Goal: Task Accomplishment & Management: Use online tool/utility

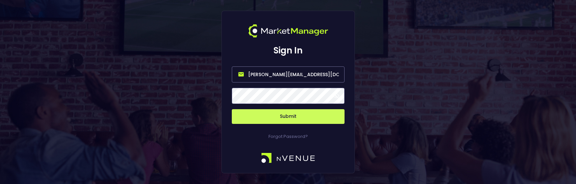
click at [278, 71] on input "jerry@nvenue.com" at bounding box center [288, 74] width 113 height 16
type input "nvenue@nvenuebetradar.com"
click at [291, 117] on button "Submit" at bounding box center [288, 116] width 113 height 15
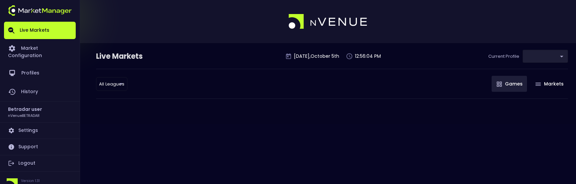
type input "2aa9daef-f03c-4b05-aaf3-b77c512ca207"
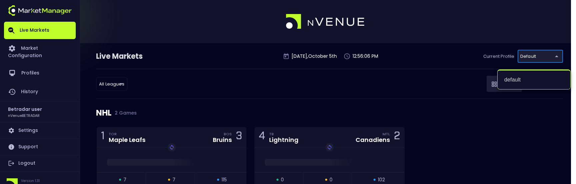
click at [424, 113] on div at bounding box center [288, 92] width 576 height 184
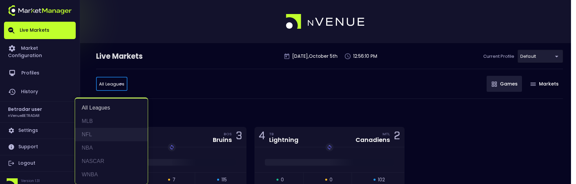
click at [93, 131] on li "NFL" at bounding box center [111, 134] width 73 height 13
type input "NFL"
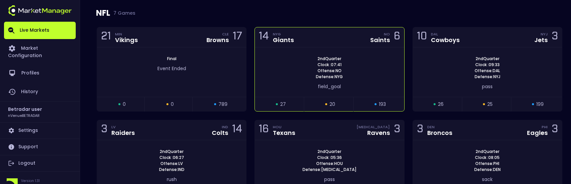
scroll to position [100, 0]
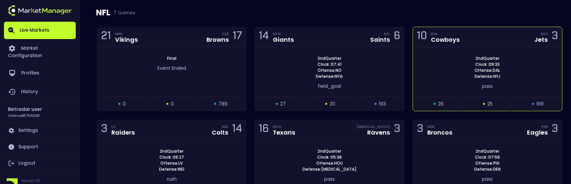
click at [483, 44] on div "10 DAL Cowboys NYJ Jets 3" at bounding box center [487, 37] width 149 height 20
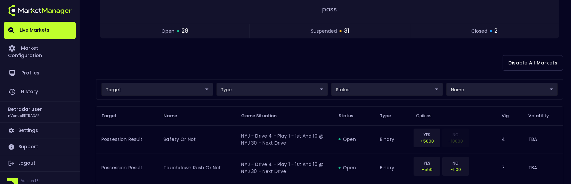
scroll to position [133, 0]
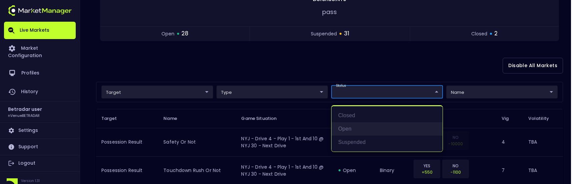
click at [352, 126] on li "open" at bounding box center [386, 128] width 111 height 13
type input "open"
click at [302, 61] on div at bounding box center [288, 92] width 576 height 184
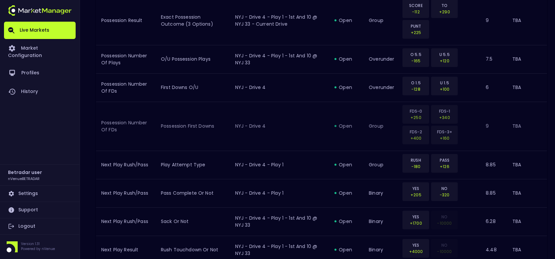
scroll to position [806, 0]
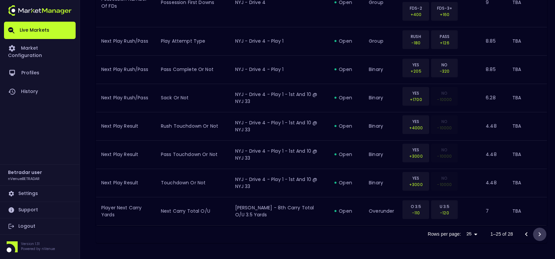
click at [539, 183] on icon "Go to next page" at bounding box center [540, 234] width 8 height 8
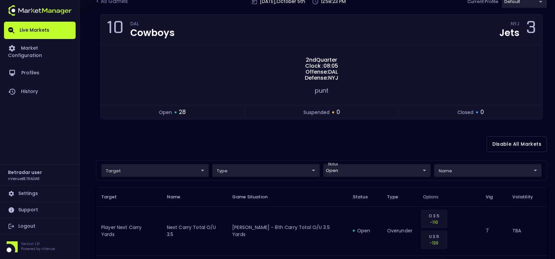
scroll to position [167, 0]
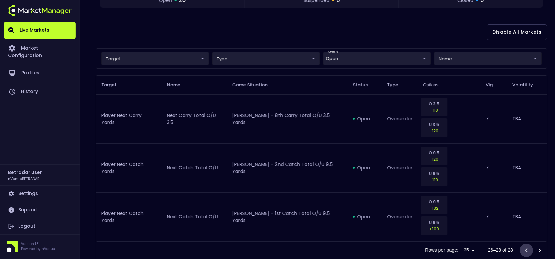
click at [527, 183] on icon "Go to previous page" at bounding box center [527, 250] width 8 height 8
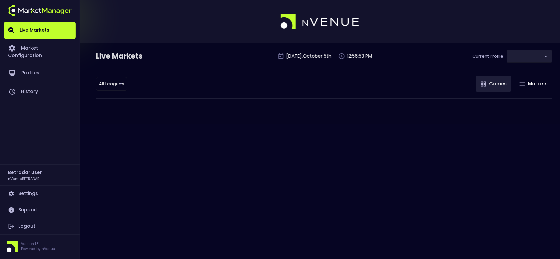
type input "2aa9daef-f03c-4b05-aaf3-b77c512ca207"
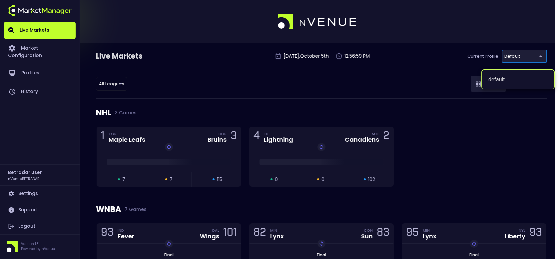
click at [384, 81] on div at bounding box center [280, 129] width 560 height 259
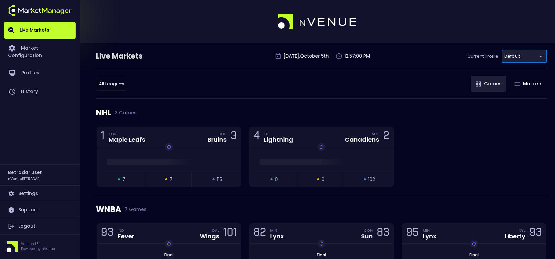
click at [118, 113] on span "2 Games" at bounding box center [123, 112] width 25 height 5
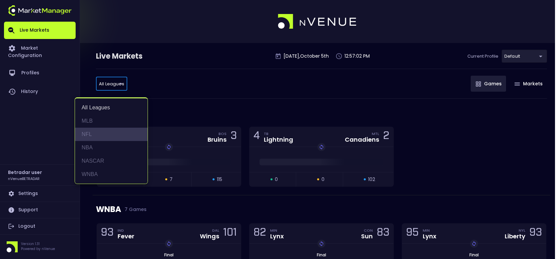
click at [98, 133] on li "NFL" at bounding box center [111, 134] width 73 height 13
type input "NFL"
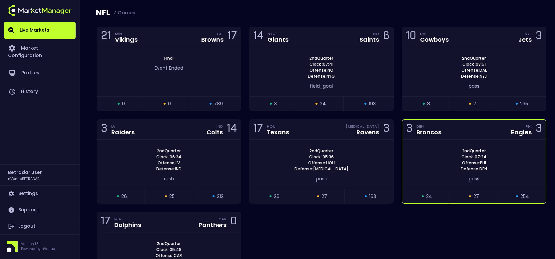
click at [481, 133] on div "3 DEN Broncos PHI Eagles 3" at bounding box center [474, 130] width 144 height 20
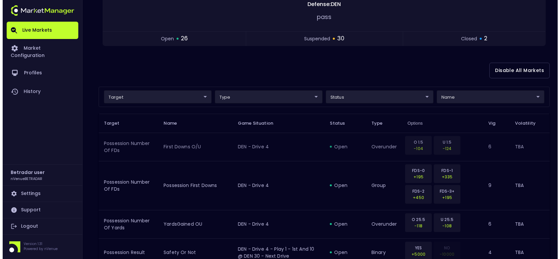
scroll to position [133, 0]
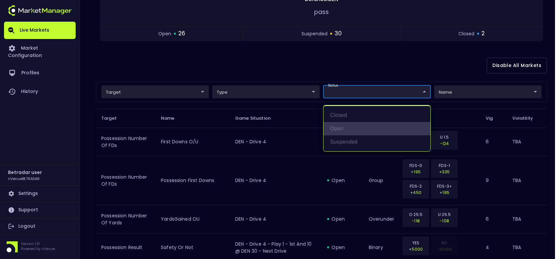
click at [351, 123] on li "open" at bounding box center [377, 128] width 107 height 13
type input "open"
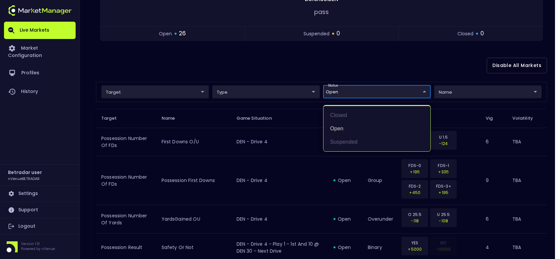
click at [241, 69] on div at bounding box center [280, 129] width 560 height 259
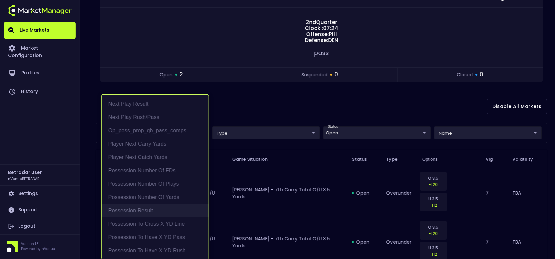
scroll to position [1, 0]
click at [132, 207] on li "Possession Result" at bounding box center [155, 209] width 107 height 13
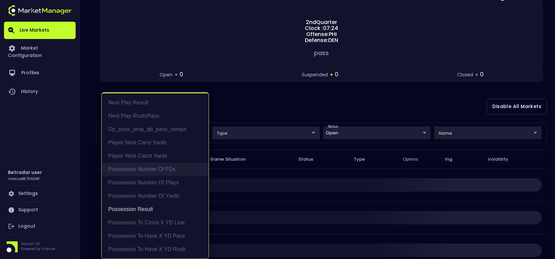
click at [135, 172] on li "Possession Number of FDs" at bounding box center [155, 169] width 107 height 13
click at [135, 184] on li "Possession Number of Plays" at bounding box center [155, 182] width 107 height 13
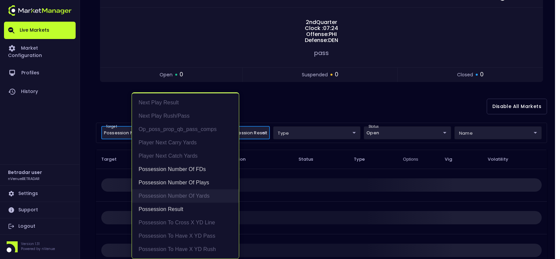
click at [162, 196] on li "Possession Number of Yards" at bounding box center [185, 195] width 107 height 13
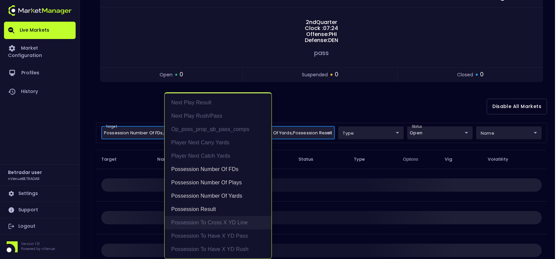
click at [229, 225] on li "Possession to Cross X YD Line" at bounding box center [218, 222] width 107 height 13
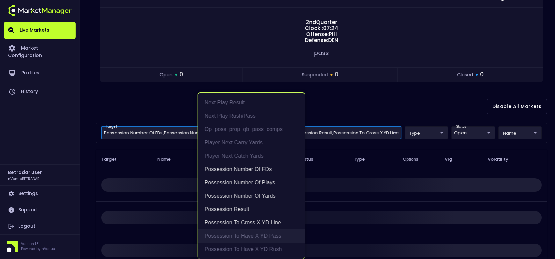
click at [261, 236] on li "Possession to Have X YD Pass" at bounding box center [251, 235] width 107 height 13
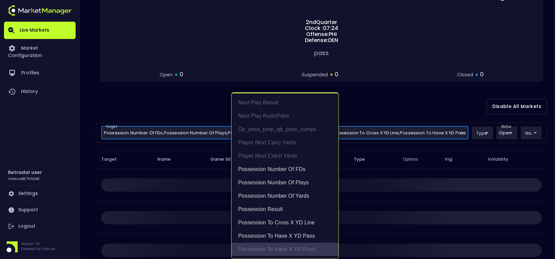
click at [260, 249] on li "Possession to Have X YD Rush" at bounding box center [285, 249] width 107 height 13
type input "Possession Result,Possession Number of FDs,Possession Number of Plays,Possessio…"
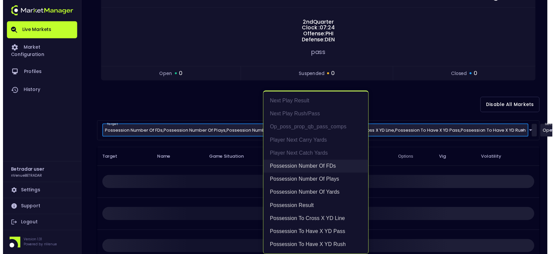
scroll to position [0, 0]
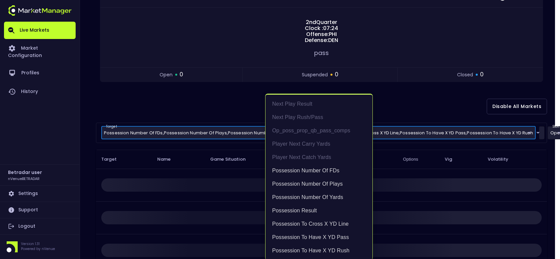
click at [209, 92] on div at bounding box center [280, 129] width 560 height 259
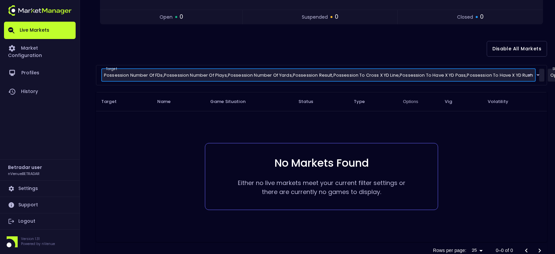
scroll to position [138, 0]
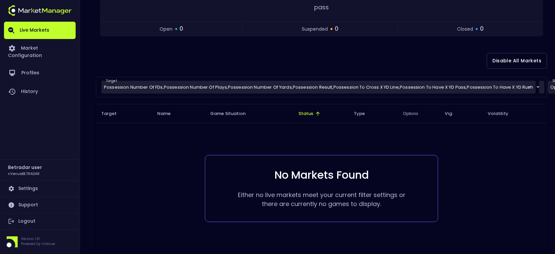
click at [305, 114] on span "Status" at bounding box center [311, 114] width 24 height 6
click at [108, 117] on th "Target" at bounding box center [124, 113] width 56 height 19
click at [110, 112] on span "Target" at bounding box center [113, 114] width 24 height 6
click at [124, 114] on span "Target" at bounding box center [113, 114] width 24 height 6
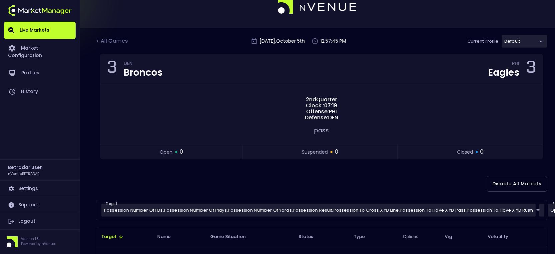
scroll to position [5, 0]
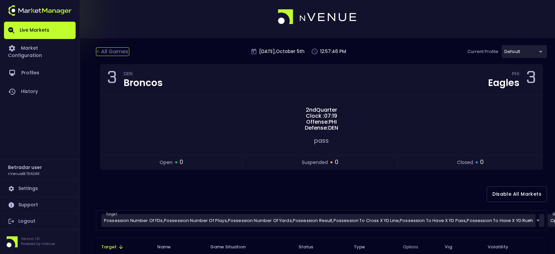
click at [101, 53] on div "< All Games" at bounding box center [112, 51] width 33 height 9
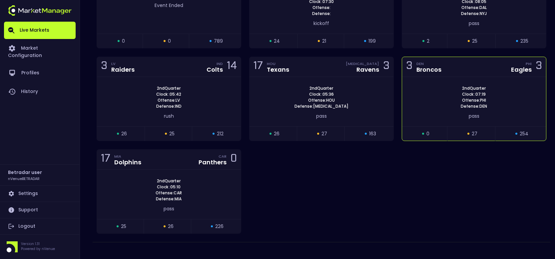
scroll to position [167, 0]
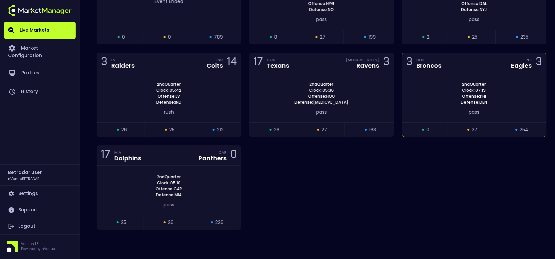
click at [471, 68] on div "3 DEN Broncos PHI Eagles 3" at bounding box center [474, 63] width 144 height 20
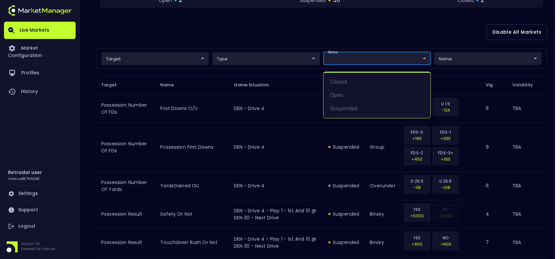
click at [345, 93] on li "open" at bounding box center [377, 95] width 107 height 13
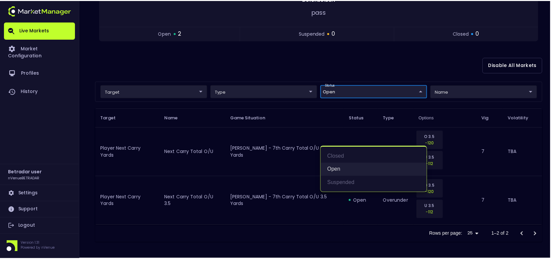
scroll to position [92, 0]
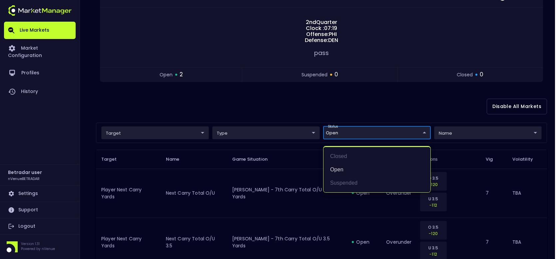
click at [238, 114] on div at bounding box center [280, 129] width 560 height 259
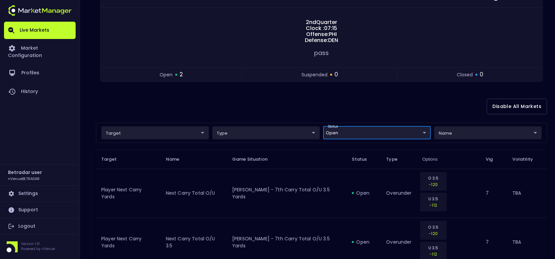
click at [363, 132] on body "Live Markets Market Configuration Profiles History Betradar user nVenueBETRADAR…" at bounding box center [277, 104] width 555 height 393
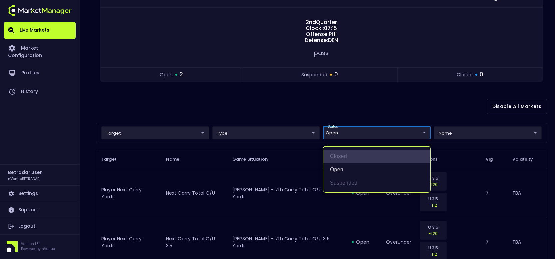
click at [341, 156] on li "closed" at bounding box center [377, 156] width 107 height 13
click at [342, 156] on li "closed" at bounding box center [377, 156] width 107 height 13
type input "open"
click at [369, 103] on div at bounding box center [280, 129] width 560 height 259
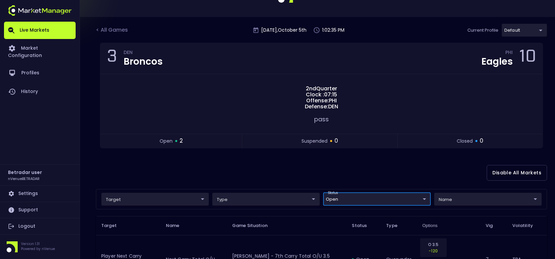
scroll to position [26, 0]
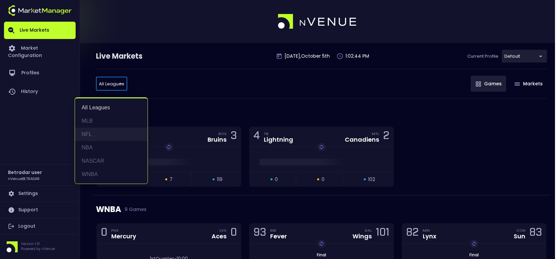
click at [102, 136] on li "NFL" at bounding box center [111, 134] width 73 height 13
type input "NFL"
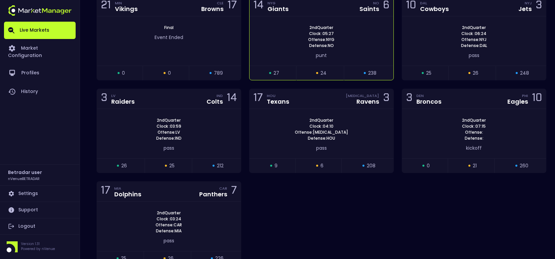
scroll to position [133, 0]
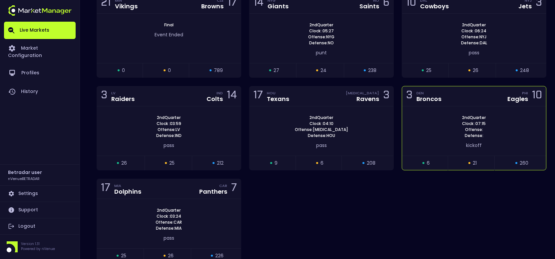
click at [484, 95] on div "3 DEN Broncos PHI Eagles 10" at bounding box center [474, 96] width 144 height 20
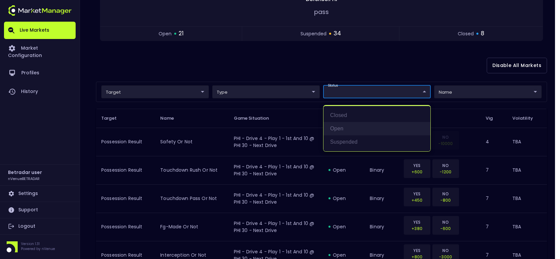
click at [350, 125] on li "open" at bounding box center [377, 128] width 107 height 13
type input "open"
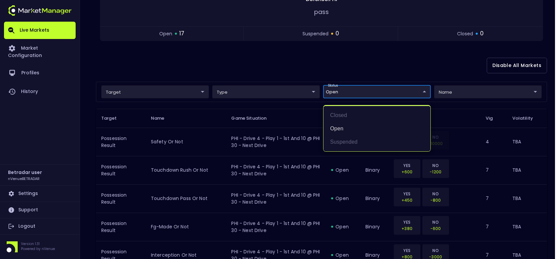
click at [285, 64] on div at bounding box center [280, 129] width 560 height 259
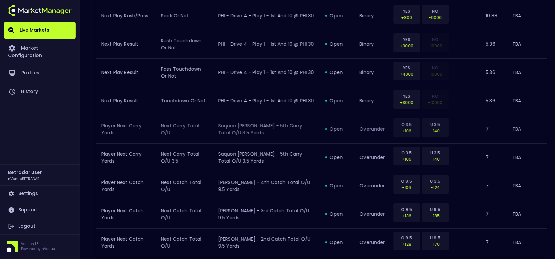
scroll to position [373, 0]
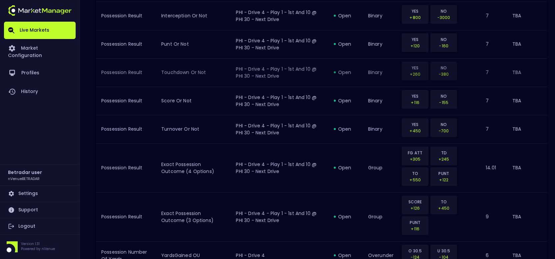
click at [370, 81] on td "binary" at bounding box center [381, 72] width 36 height 28
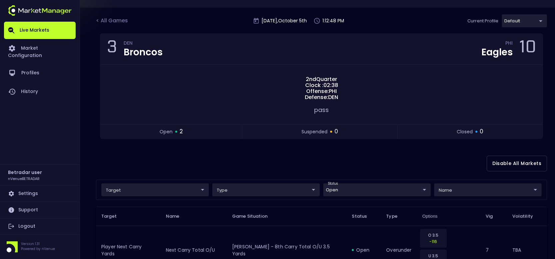
scroll to position [26, 0]
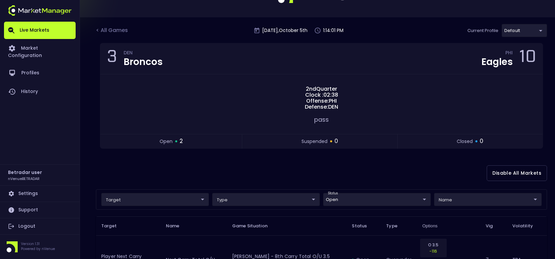
click at [402, 27] on div "< All Games [DATE] 1:14:01 PM Current Profile default 2aa9daef-f03c-4b05-aaf3-b…" at bounding box center [321, 33] width 451 height 19
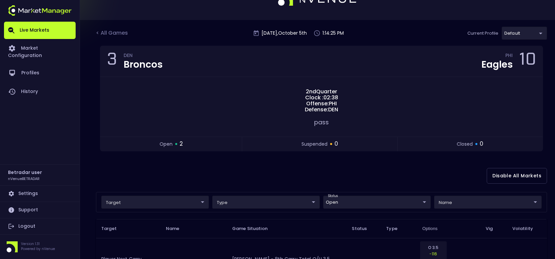
scroll to position [33, 0]
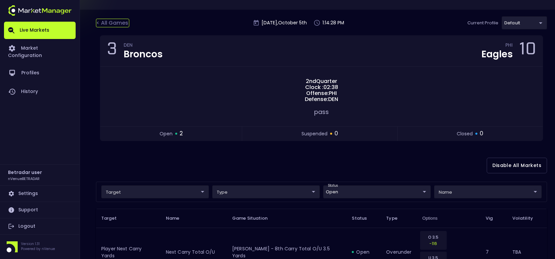
click at [118, 26] on div "< All Games" at bounding box center [112, 23] width 33 height 9
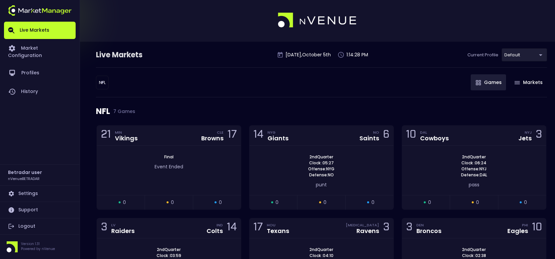
scroll to position [0, 0]
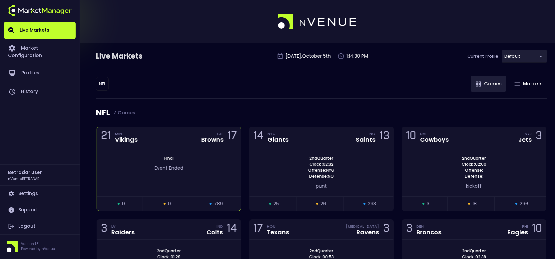
click at [157, 140] on div "21 MIN Vikings CLE Browns 17" at bounding box center [169, 137] width 144 height 20
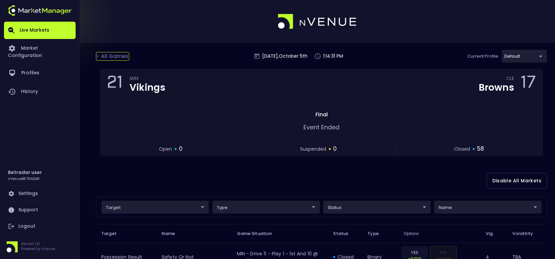
click at [118, 53] on div "< All Games" at bounding box center [112, 56] width 33 height 9
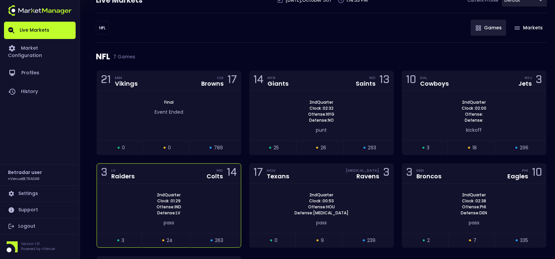
scroll to position [67, 0]
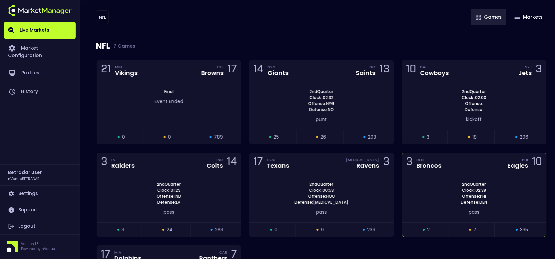
click at [468, 174] on div "2nd Quarter Clock : 02:38 Offense: PHI Defense: DEN pass" at bounding box center [474, 197] width 144 height 49
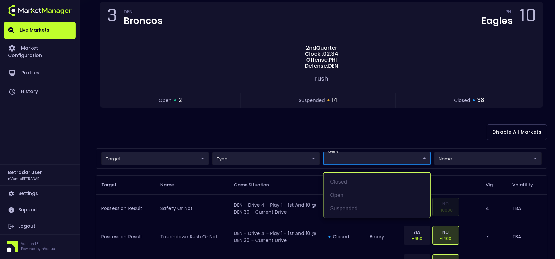
click at [342, 196] on li "open" at bounding box center [377, 195] width 107 height 13
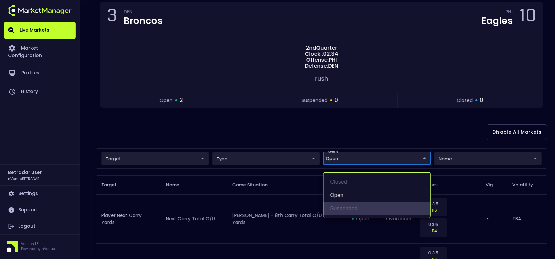
click at [343, 204] on li "suspended" at bounding box center [377, 208] width 107 height 13
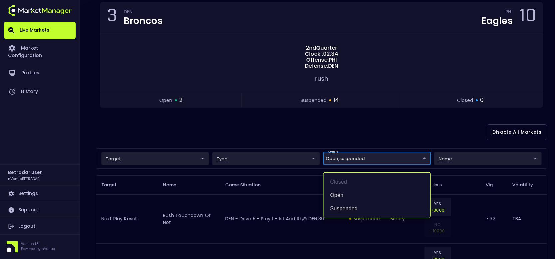
click at [340, 129] on div at bounding box center [280, 129] width 560 height 259
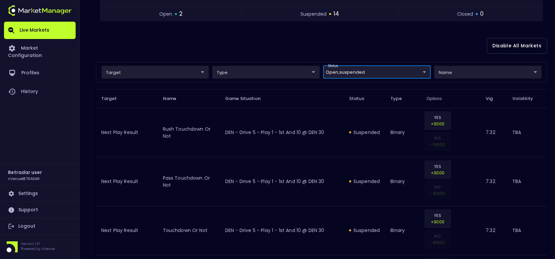
scroll to position [120, 0]
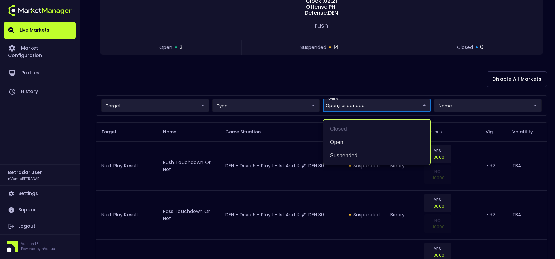
click at [351, 132] on li "closed" at bounding box center [377, 128] width 107 height 13
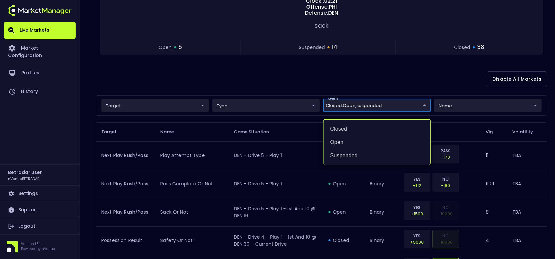
click at [370, 74] on div at bounding box center [280, 129] width 560 height 259
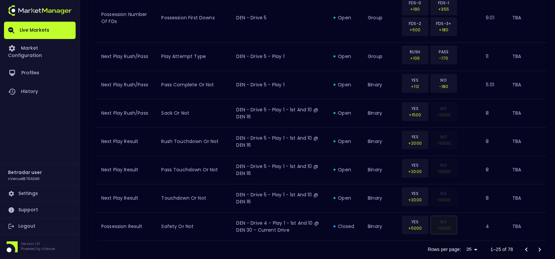
scroll to position [806, 0]
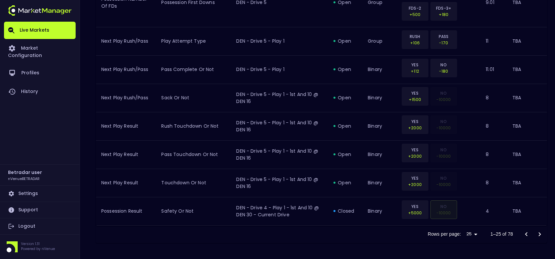
click at [537, 234] on icon "Go to next page" at bounding box center [540, 234] width 8 height 8
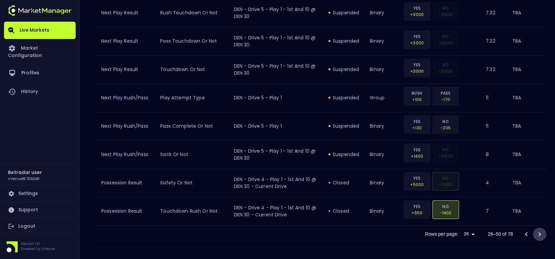
click at [538, 233] on icon "Go to next page" at bounding box center [540, 234] width 8 height 8
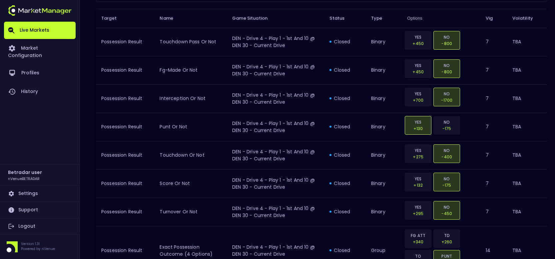
scroll to position [67, 0]
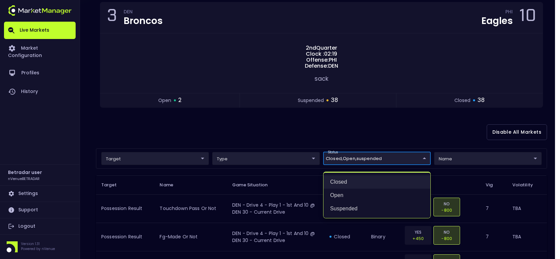
click at [348, 181] on li "closed" at bounding box center [377, 181] width 107 height 13
type input "open,suspended"
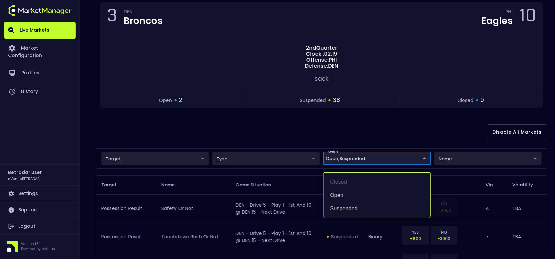
click at [337, 129] on div at bounding box center [280, 129] width 560 height 259
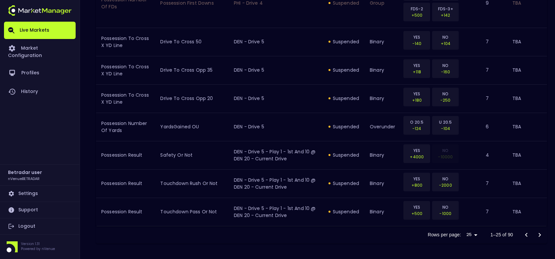
scroll to position [806, 0]
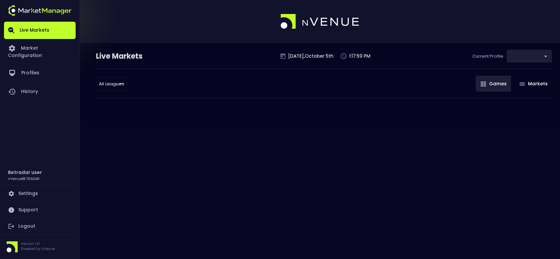
type input "2aa9daef-f03c-4b05-aaf3-b77c512ca207"
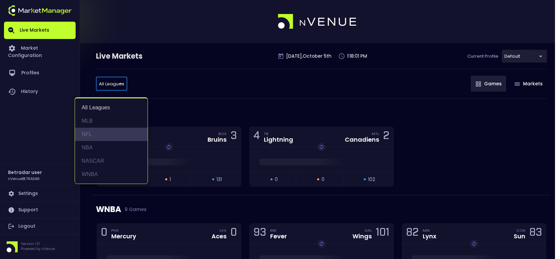
click at [93, 137] on li "NFL" at bounding box center [111, 134] width 73 height 13
type input "NFL"
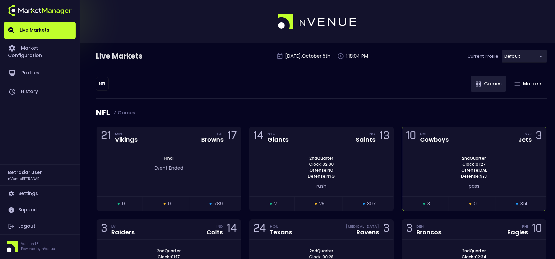
click at [472, 144] on div "10 DAL Cowboys NYJ Jets 3" at bounding box center [474, 137] width 144 height 20
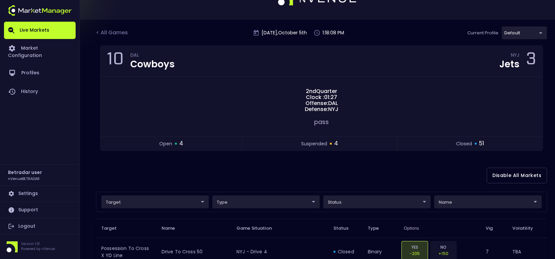
scroll to position [67, 0]
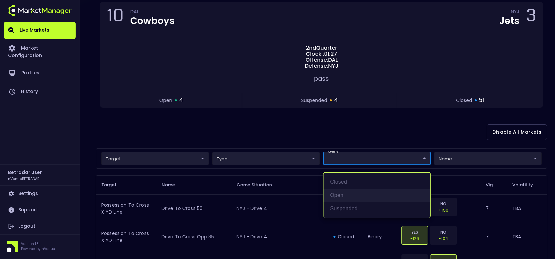
click at [336, 190] on li "open" at bounding box center [377, 195] width 107 height 13
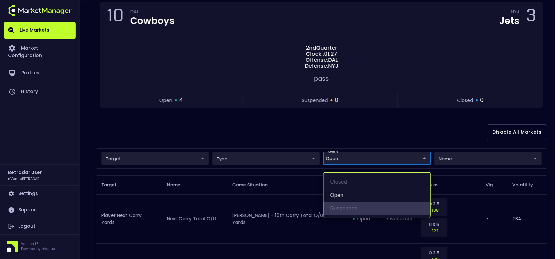
click at [340, 208] on li "suspended" at bounding box center [377, 208] width 107 height 13
type input "open,suspended"
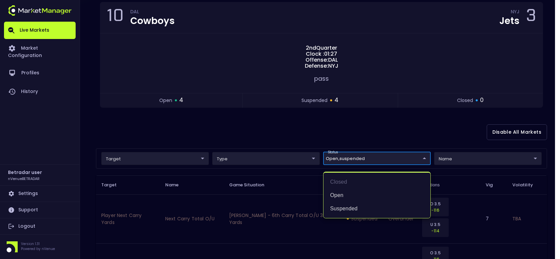
click at [235, 119] on div at bounding box center [280, 129] width 560 height 259
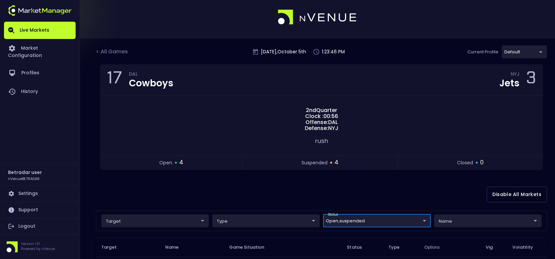
scroll to position [0, 0]
